Goal: Navigation & Orientation: Find specific page/section

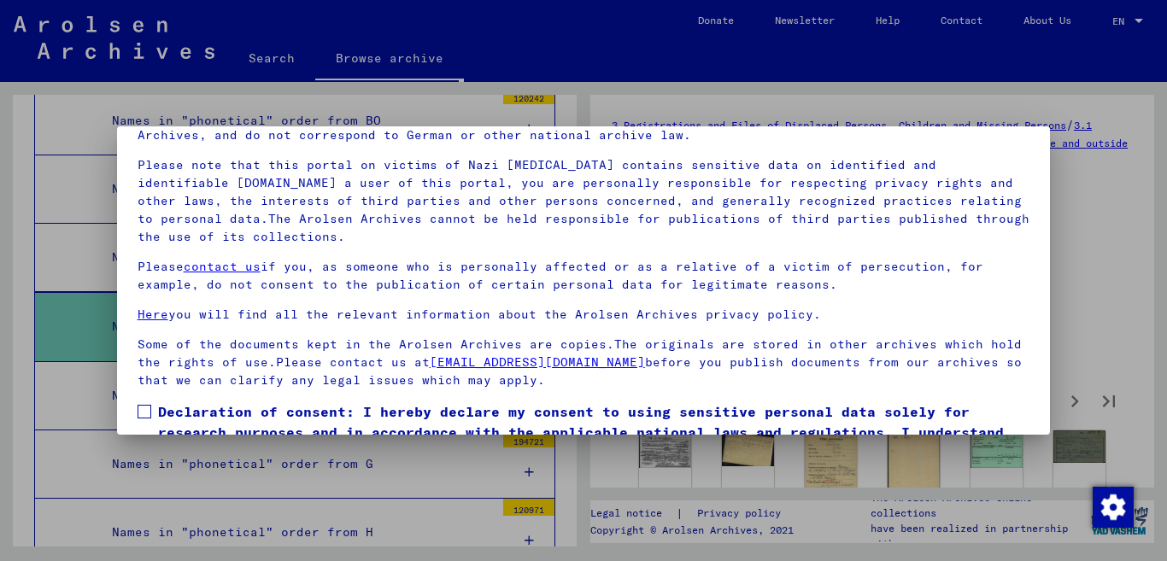
scroll to position [142, 0]
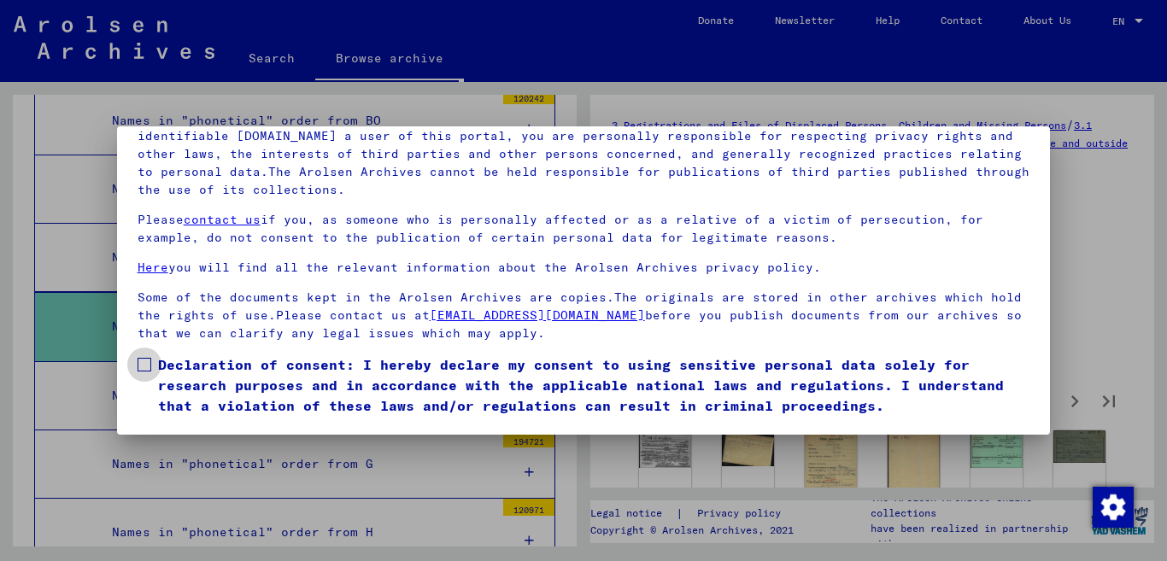
click at [143, 361] on span at bounding box center [145, 365] width 14 height 14
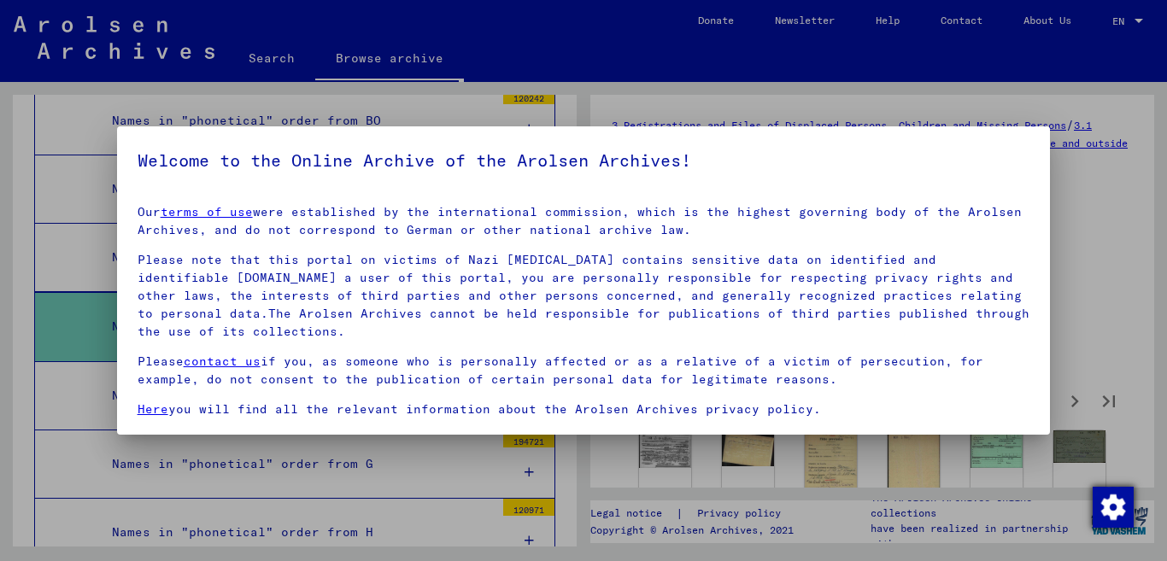
click at [1120, 510] on img "button" at bounding box center [1113, 507] width 41 height 41
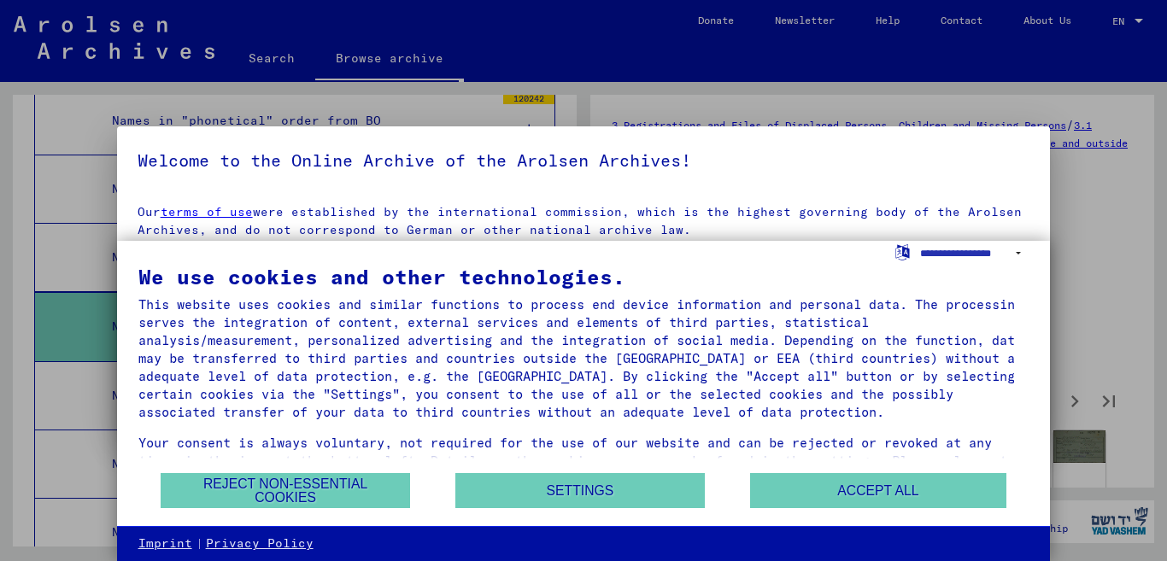
click at [1131, 221] on div at bounding box center [583, 280] width 1167 height 561
click at [1018, 253] on select "**********" at bounding box center [974, 253] width 108 height 25
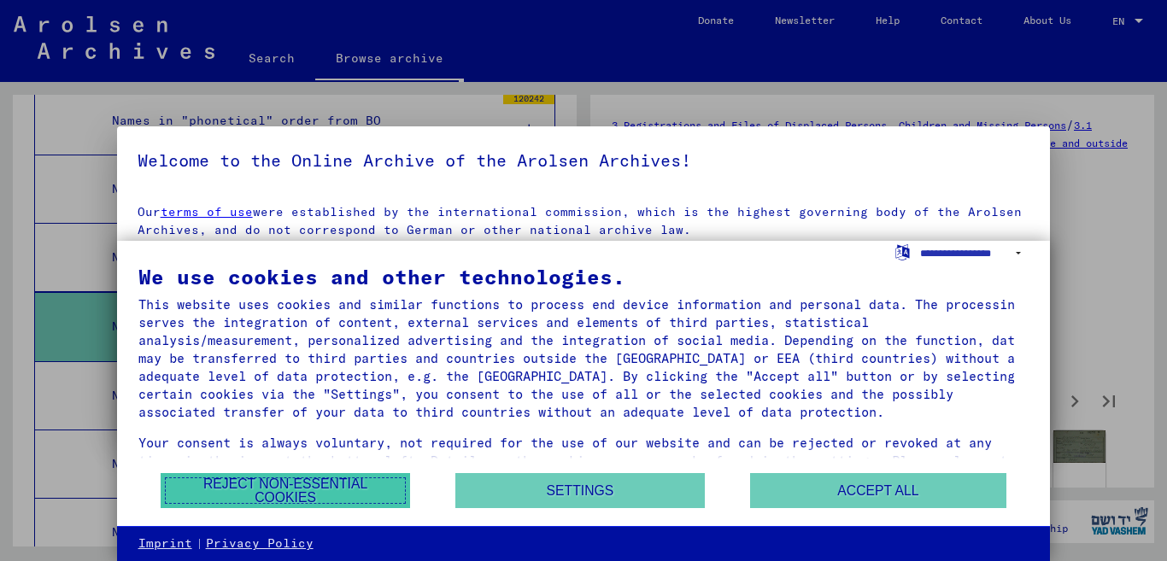
click at [270, 496] on button "Reject non-essential cookies" at bounding box center [285, 490] width 249 height 35
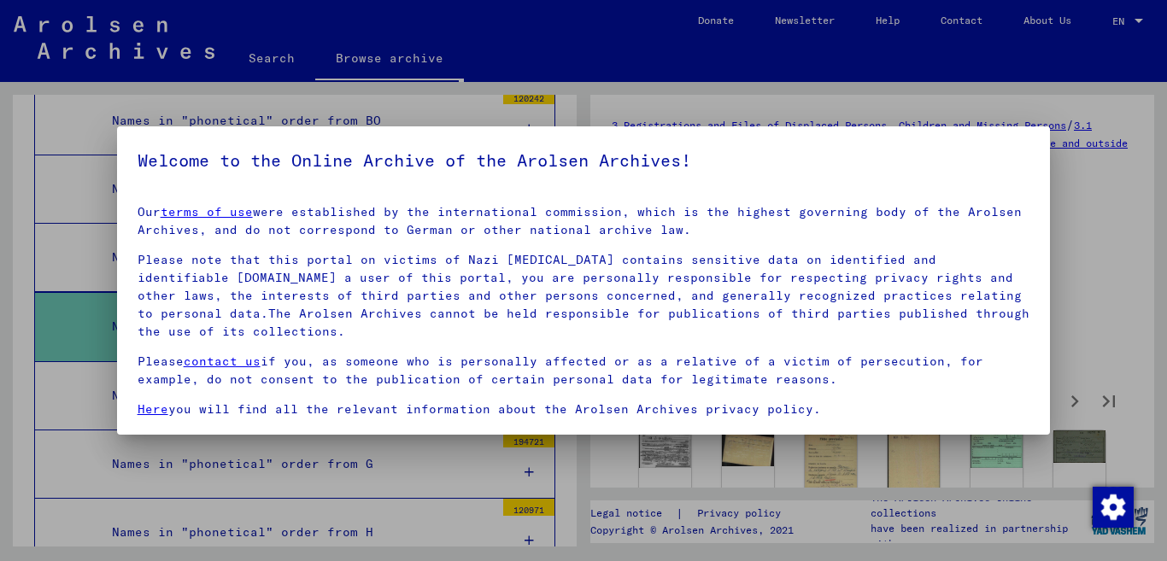
drag, startPoint x: 1025, startPoint y: 151, endPoint x: 759, endPoint y: 144, distance: 266.6
click at [785, 162] on mat-dialog-container "Welcome to the Online Archive of the Arolsen Archives! Our terms of use were es…" at bounding box center [584, 280] width 934 height 308
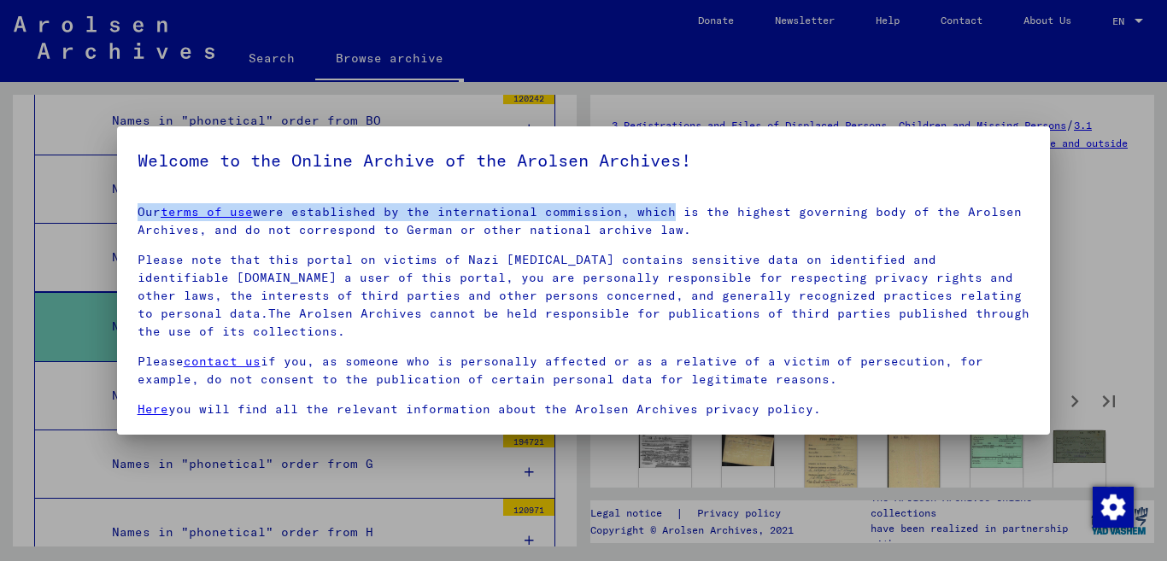
drag, startPoint x: 756, startPoint y: 135, endPoint x: 415, endPoint y: 247, distance: 358.7
click at [501, 228] on mat-dialog-container "Welcome to the Online Archive of the Arolsen Archives! Our terms of use were es…" at bounding box center [584, 280] width 934 height 308
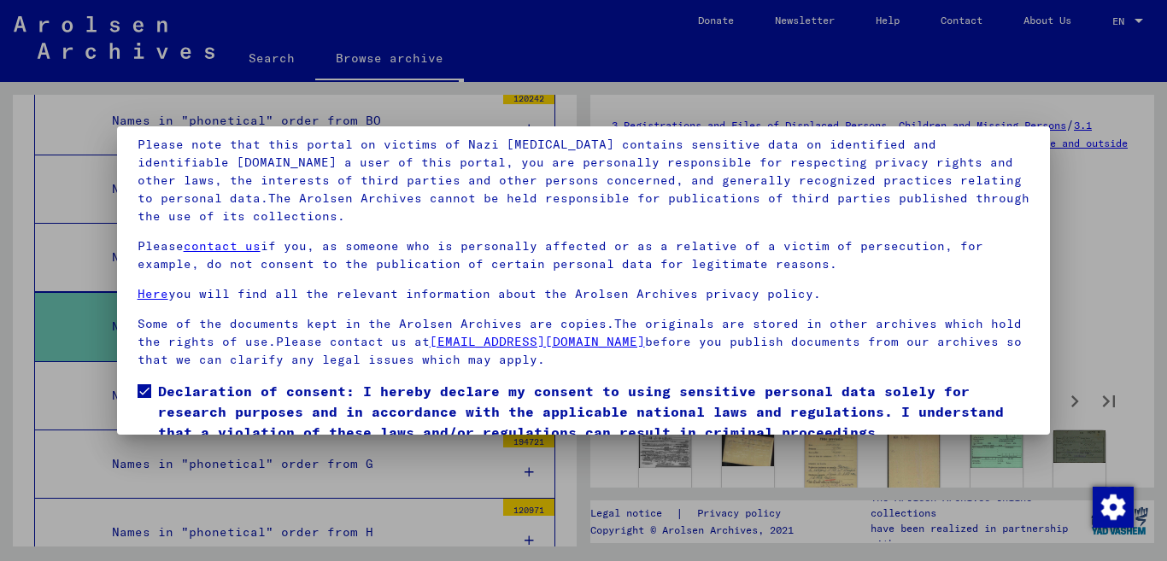
scroll to position [142, 0]
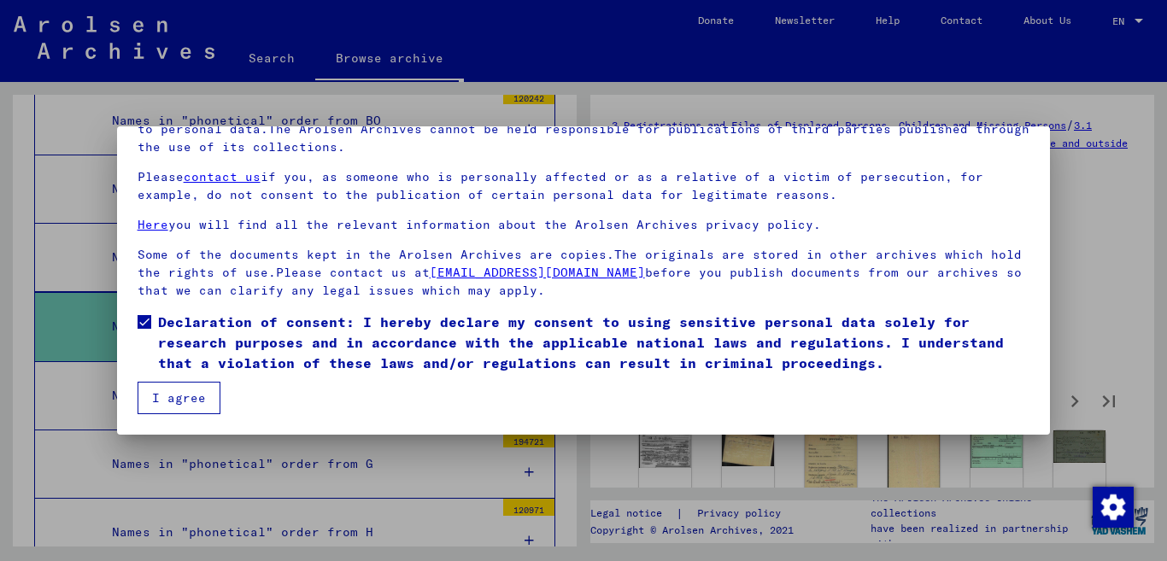
click at [190, 406] on button "I agree" at bounding box center [179, 398] width 83 height 32
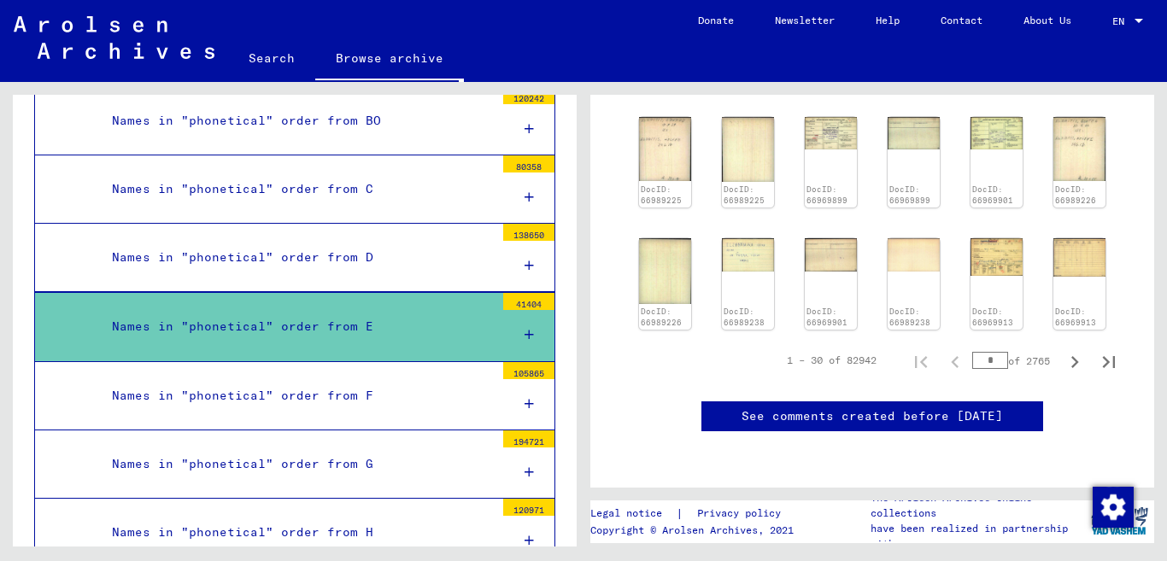
scroll to position [854, 0]
